Goal: Information Seeking & Learning: Learn about a topic

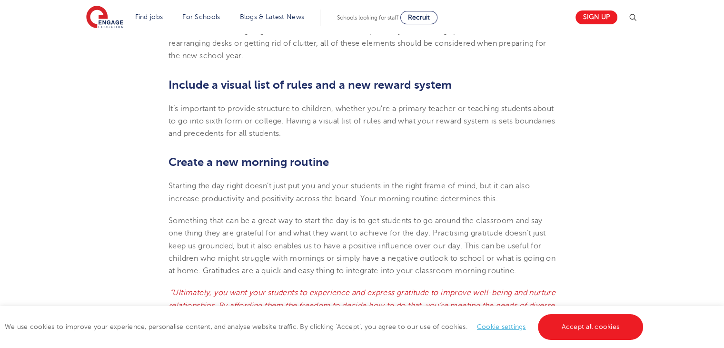
scroll to position [427, 0]
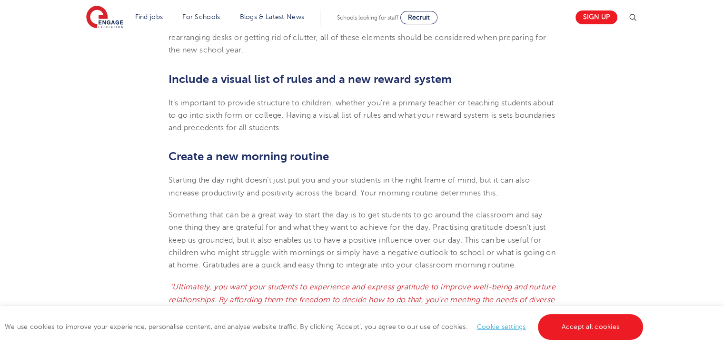
click at [421, 222] on span "Something that can be a great way to start the day is to get students to go aro…" at bounding box center [362, 240] width 387 height 59
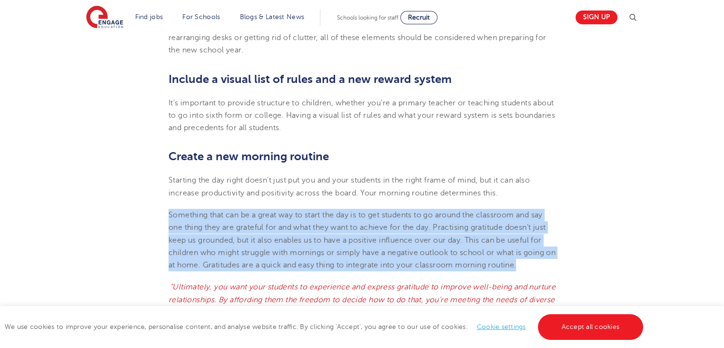
click at [421, 222] on span "Something that can be a great way to start the day is to get students to go aro…" at bounding box center [362, 240] width 387 height 59
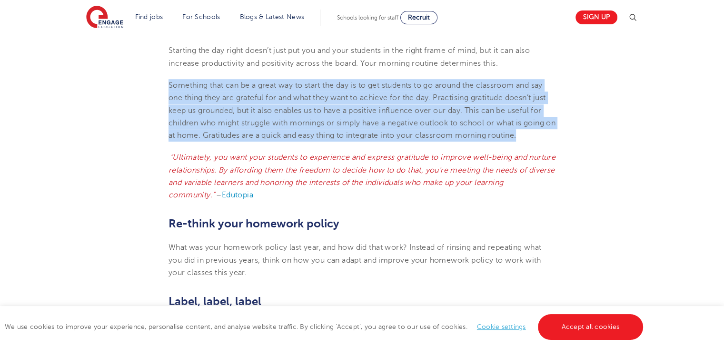
scroll to position [565, 0]
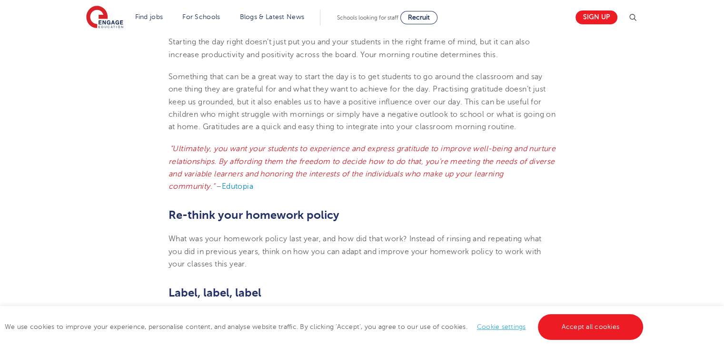
click at [421, 222] on h2 "Re-think your homework policy" at bounding box center [362, 215] width 387 height 16
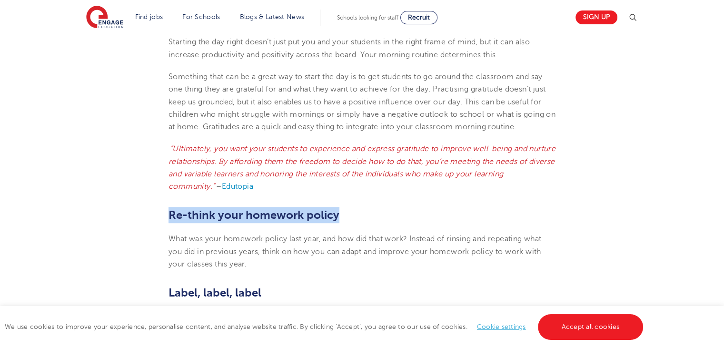
click at [421, 222] on h2 "Re-think your homework policy" at bounding box center [362, 215] width 387 height 16
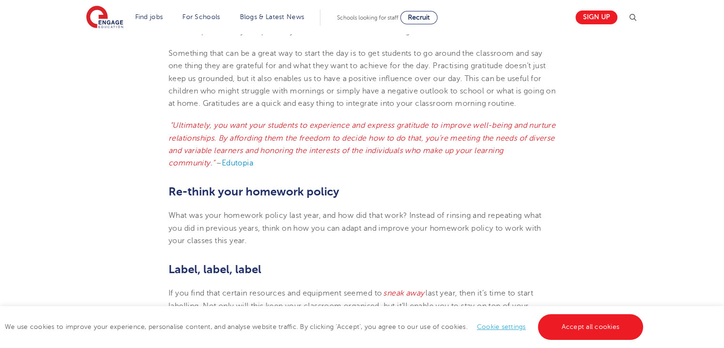
click at [421, 222] on p "What was your homework policy last year, and how did that work? Instead of rins…" at bounding box center [362, 228] width 387 height 38
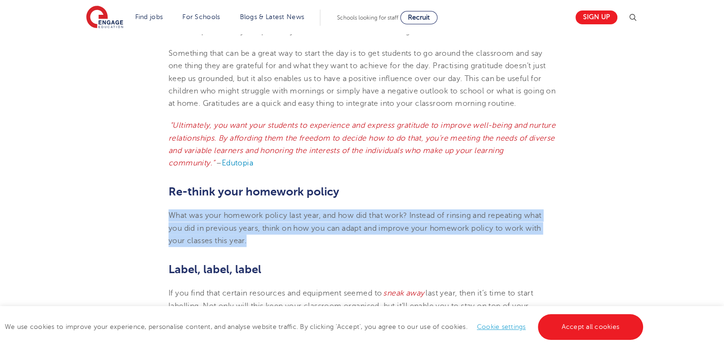
click at [421, 222] on p "What was your homework policy last year, and how did that work? Instead of rins…" at bounding box center [362, 228] width 387 height 38
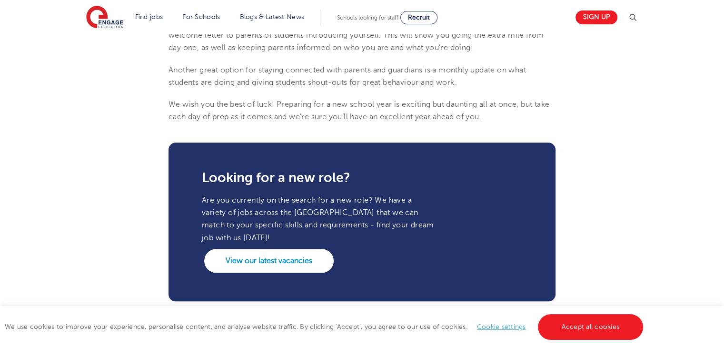
scroll to position [960, 0]
